Goal: Task Accomplishment & Management: Complete application form

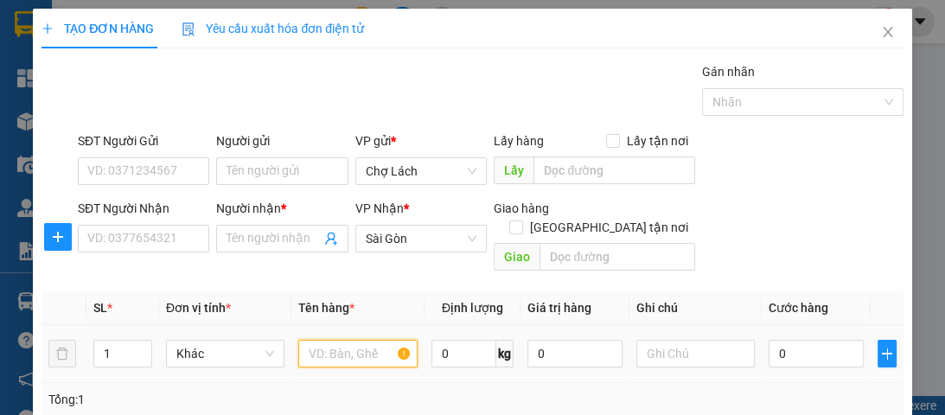
click at [344, 340] on input "text" at bounding box center [357, 354] width 118 height 28
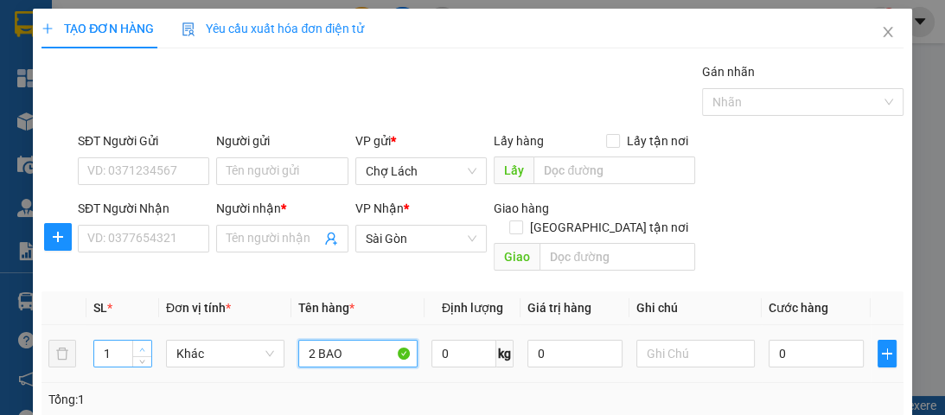
type input "2 BAO"
click at [137, 344] on span "up" at bounding box center [142, 349] width 10 height 10
type input "2"
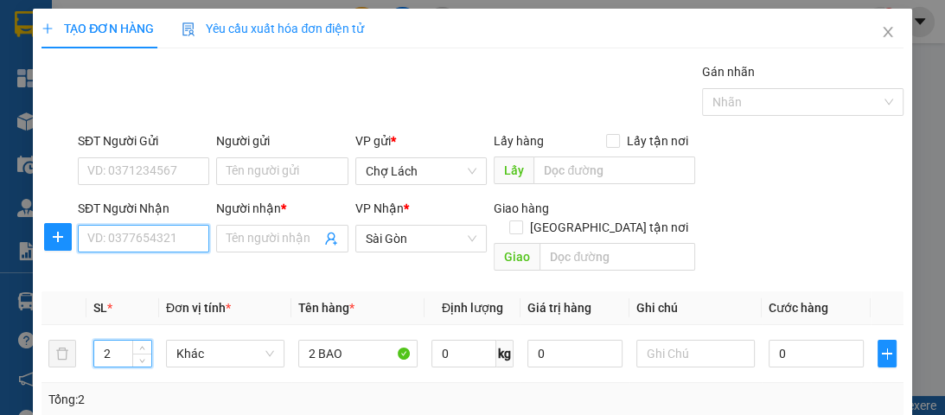
click at [173, 240] on input "SĐT Người Nhận" at bounding box center [143, 239] width 131 height 28
click at [182, 245] on input "SĐT Người Nhận" at bounding box center [143, 239] width 131 height 28
drag, startPoint x: 131, startPoint y: 237, endPoint x: 71, endPoint y: 232, distance: 60.7
click at [71, 232] on div "SĐT Người Nhận 0975592 0975592 Người nhận * Tên người nhận VP Nhận * Sài Gòn …" at bounding box center [472, 239] width 864 height 80
click at [156, 237] on input "0975592" at bounding box center [143, 239] width 131 height 28
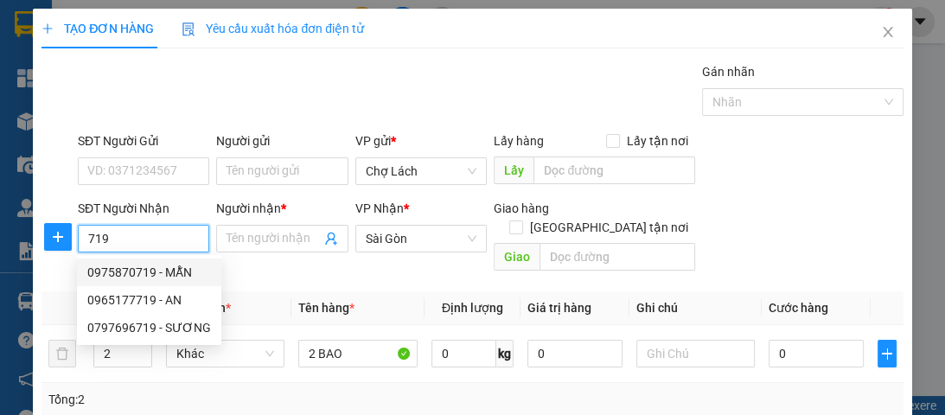
click at [169, 270] on div "0975870719 - MẪN" at bounding box center [149, 272] width 124 height 19
type input "0975870719"
type input "MẪN"
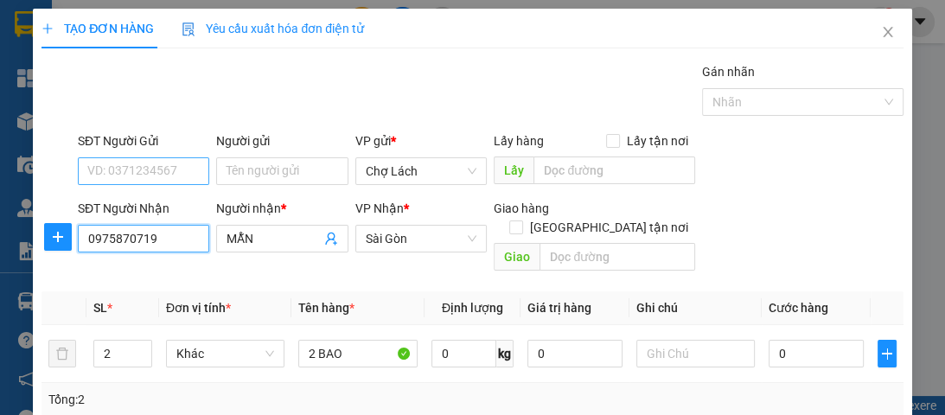
type input "0975870719"
click at [158, 166] on input "SĐT Người Gửi" at bounding box center [143, 171] width 131 height 28
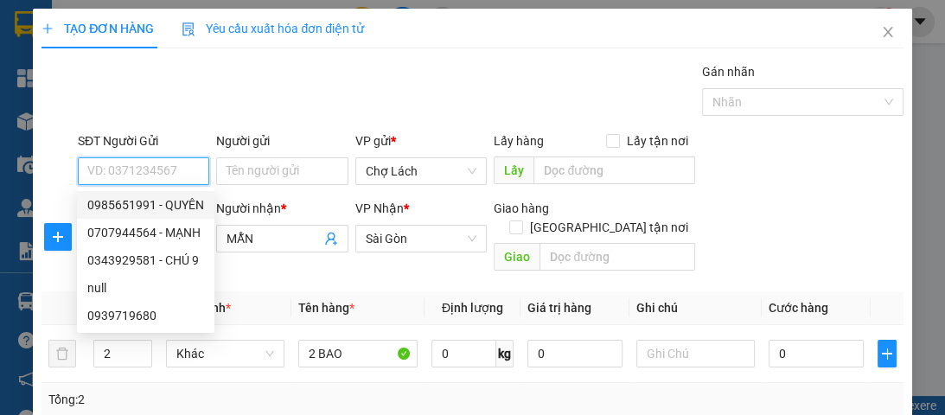
click at [182, 200] on div "0985651991 - QUYÊN" at bounding box center [145, 204] width 117 height 19
type input "0985651991"
type input "QUYÊN"
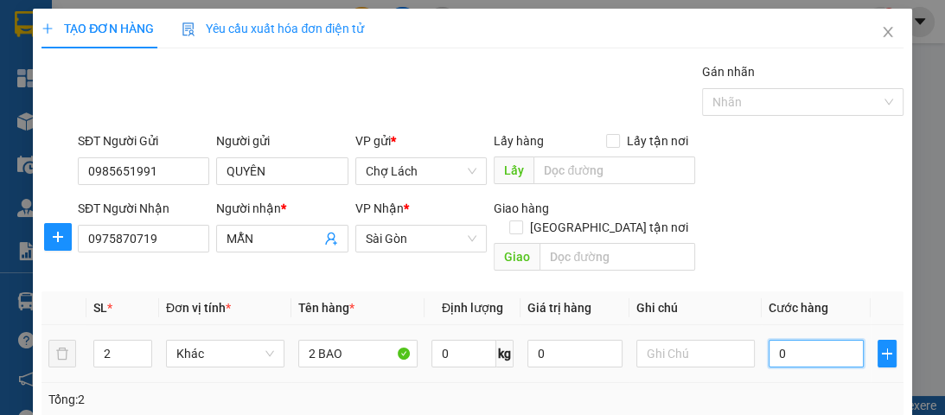
click at [779, 340] on input "0" at bounding box center [815, 354] width 95 height 28
click at [312, 340] on input "2 BAO" at bounding box center [357, 354] width 118 height 28
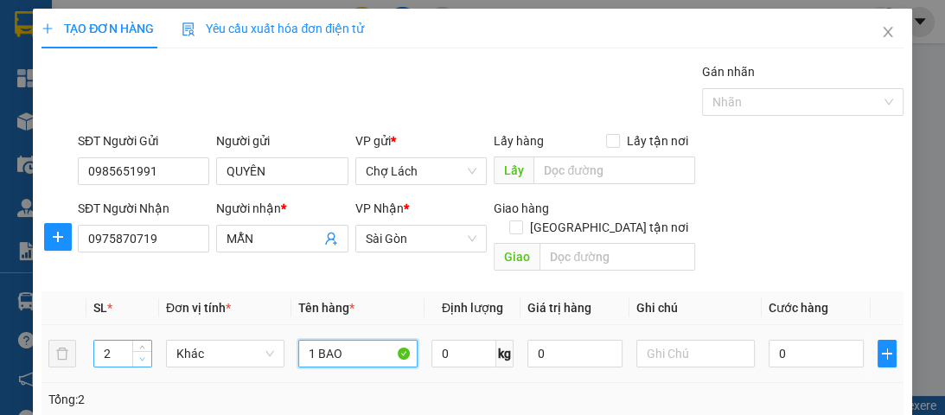
type input "1 BAO"
click at [140, 356] on icon "down" at bounding box center [142, 359] width 6 height 6
type input "1"
click at [773, 340] on input "0" at bounding box center [815, 354] width 95 height 28
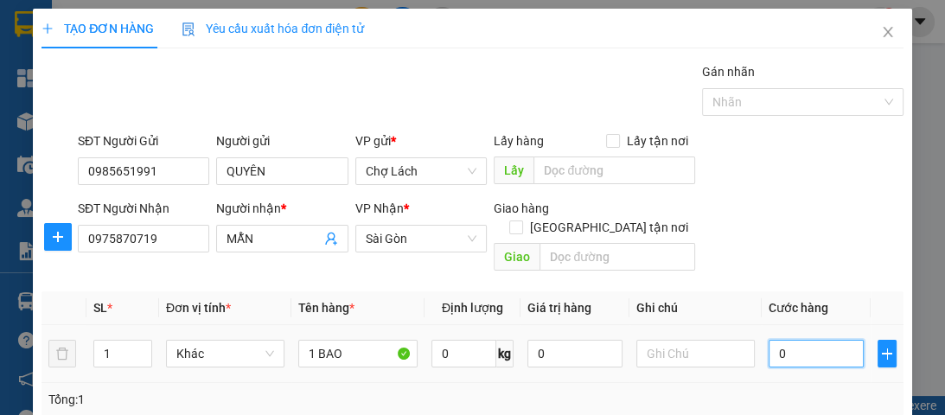
type input "3"
type input "30"
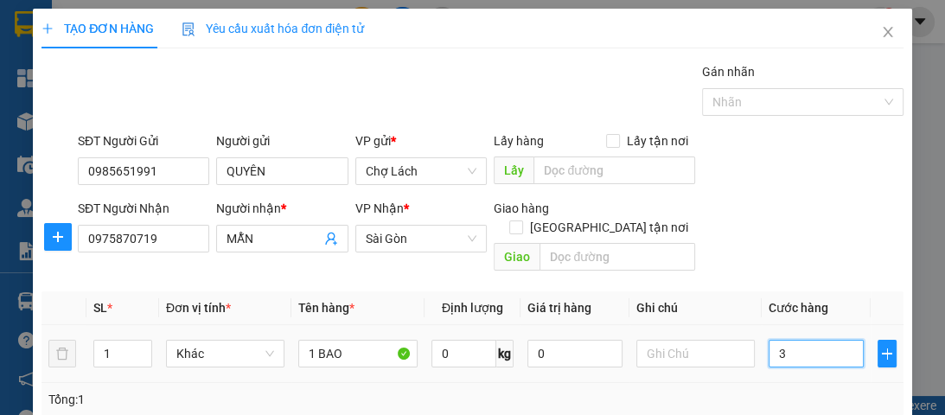
type input "30"
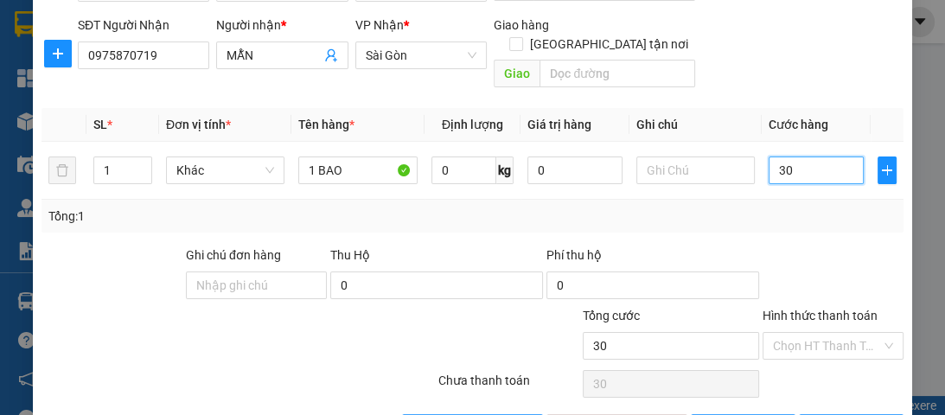
scroll to position [184, 0]
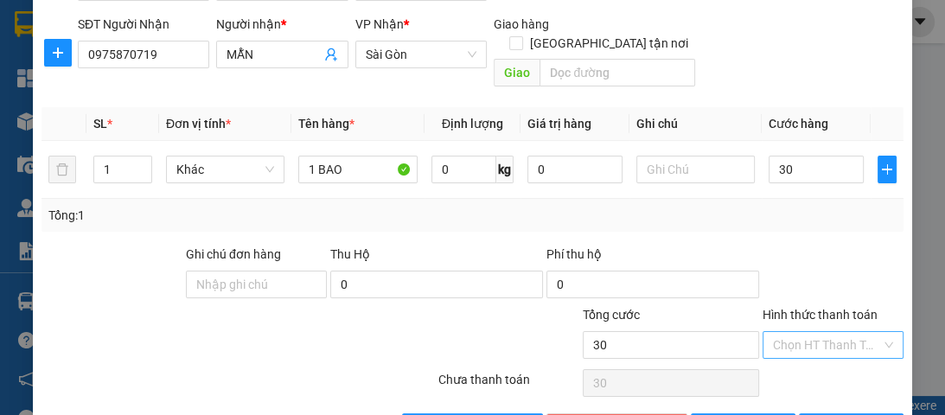
click at [805, 332] on input "Hình thức thanh toán" at bounding box center [827, 345] width 108 height 26
type input "30.000"
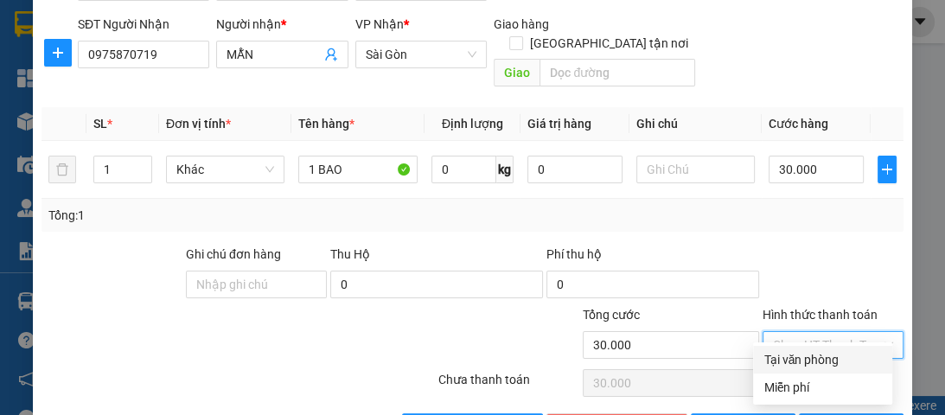
click at [812, 353] on div "Tại văn phòng" at bounding box center [822, 359] width 118 height 19
type input "0"
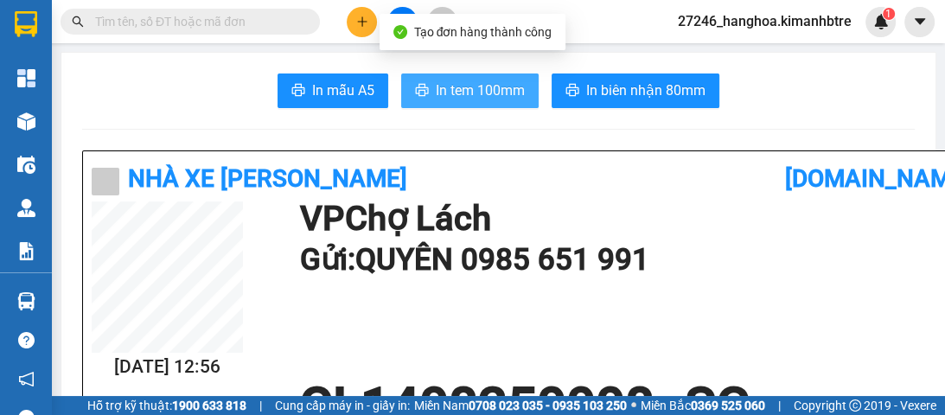
click at [456, 92] on span "In tem 100mm" at bounding box center [480, 91] width 89 height 22
